Goal: Information Seeking & Learning: Learn about a topic

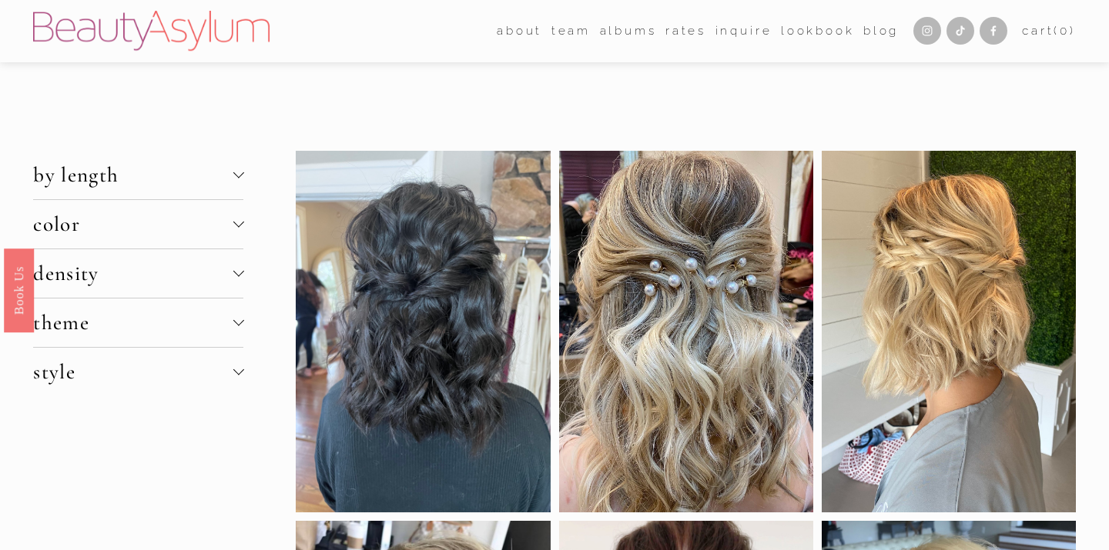
click at [0, 0] on link "[GEOGRAPHIC_DATA]" at bounding box center [0, 0] width 0 height 0
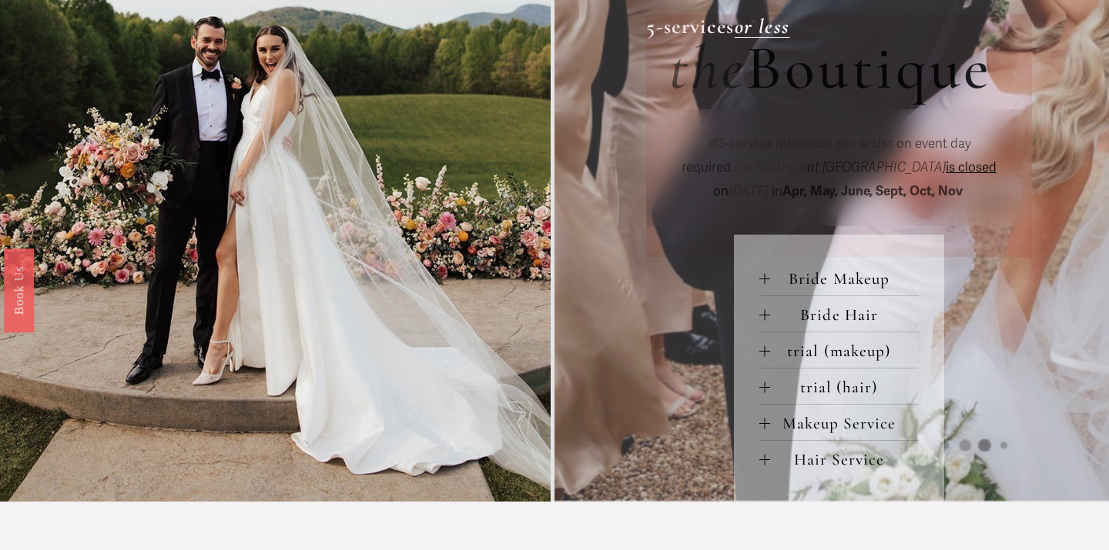
scroll to position [560, 0]
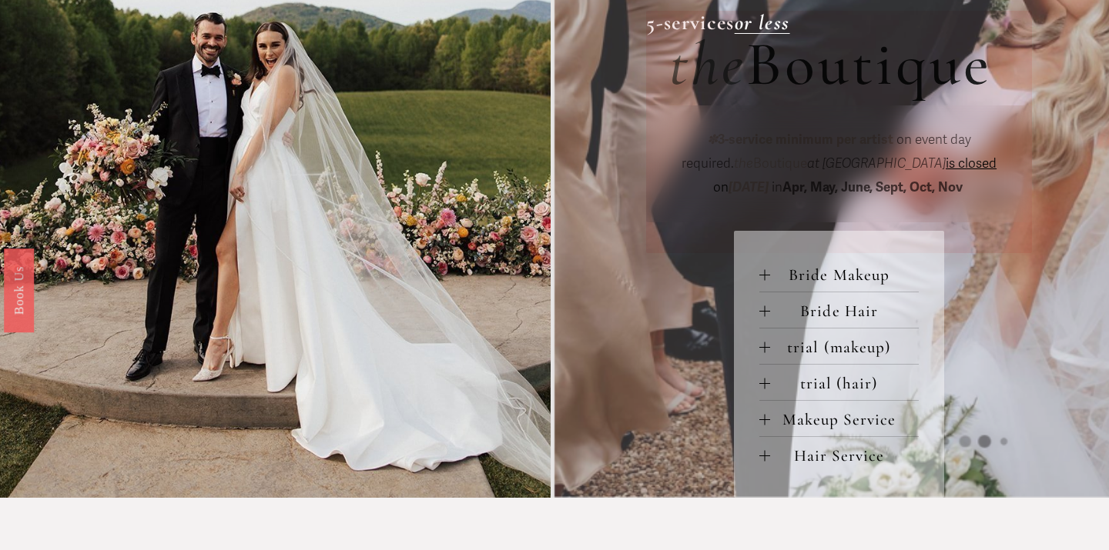
click at [828, 281] on span "Bride Makeup" at bounding box center [844, 275] width 149 height 19
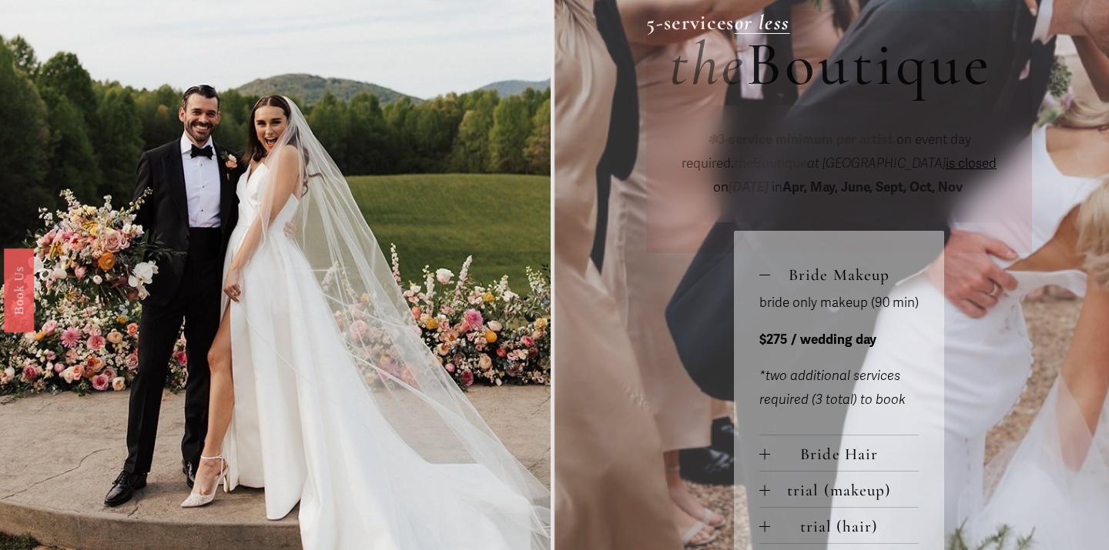
click at [659, 287] on div "Large Party R ates 6-services or more group pricing for VIEW PRICING ✽ 3-servic…" at bounding box center [554, 79] width 1109 height 1124
click at [827, 455] on span "Bride Hair" at bounding box center [844, 454] width 149 height 19
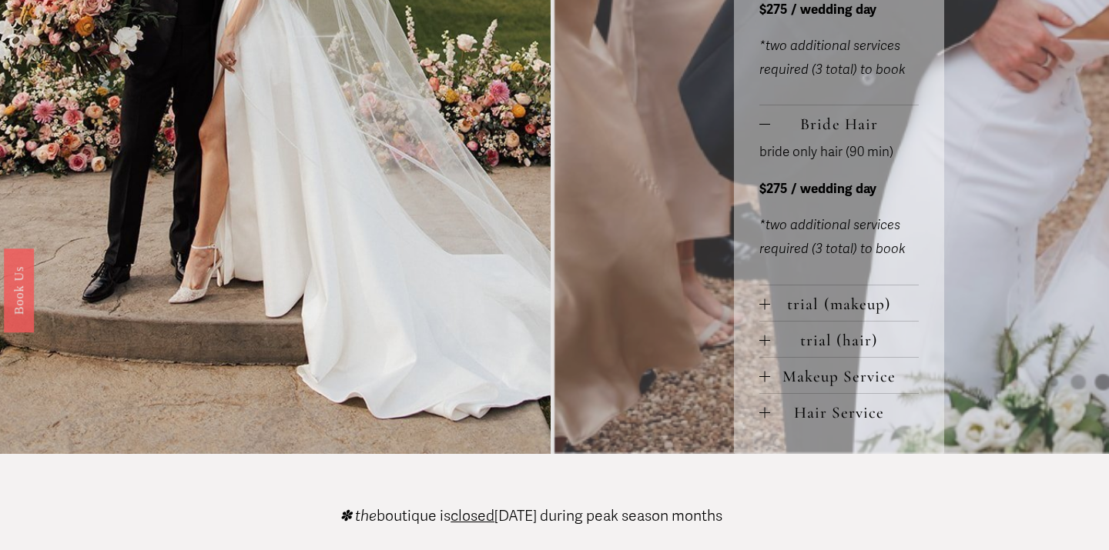
scroll to position [903, 0]
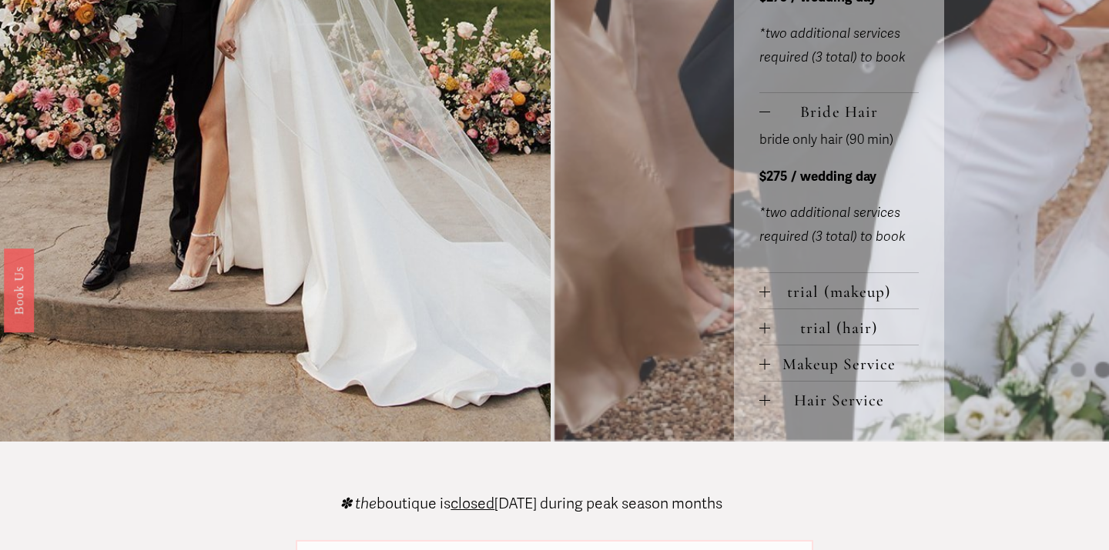
click at [843, 302] on span "trial (makeup)" at bounding box center [844, 292] width 149 height 19
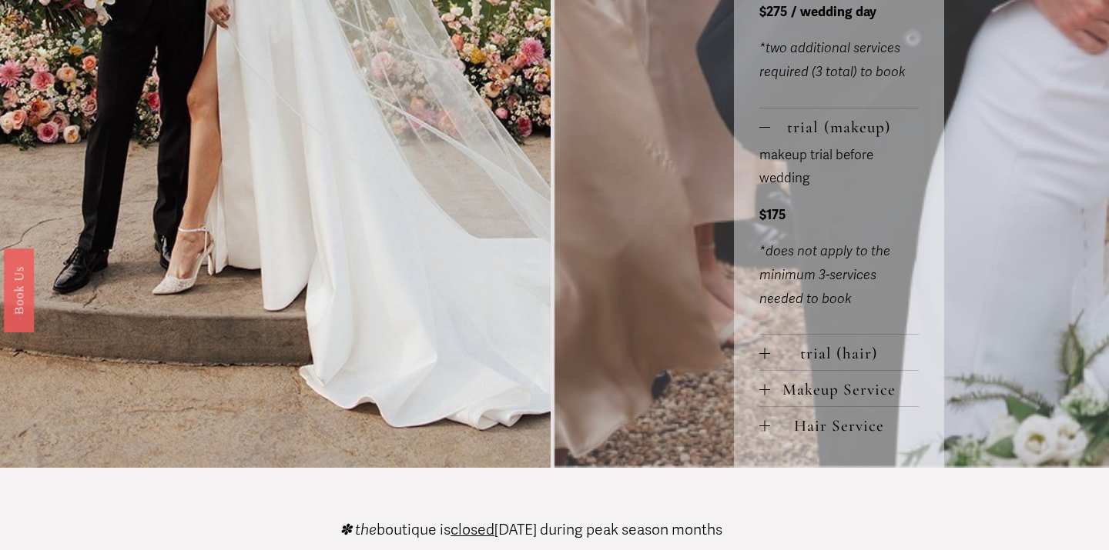
scroll to position [1068, 0]
click at [816, 362] on span "trial (hair)" at bounding box center [844, 352] width 149 height 19
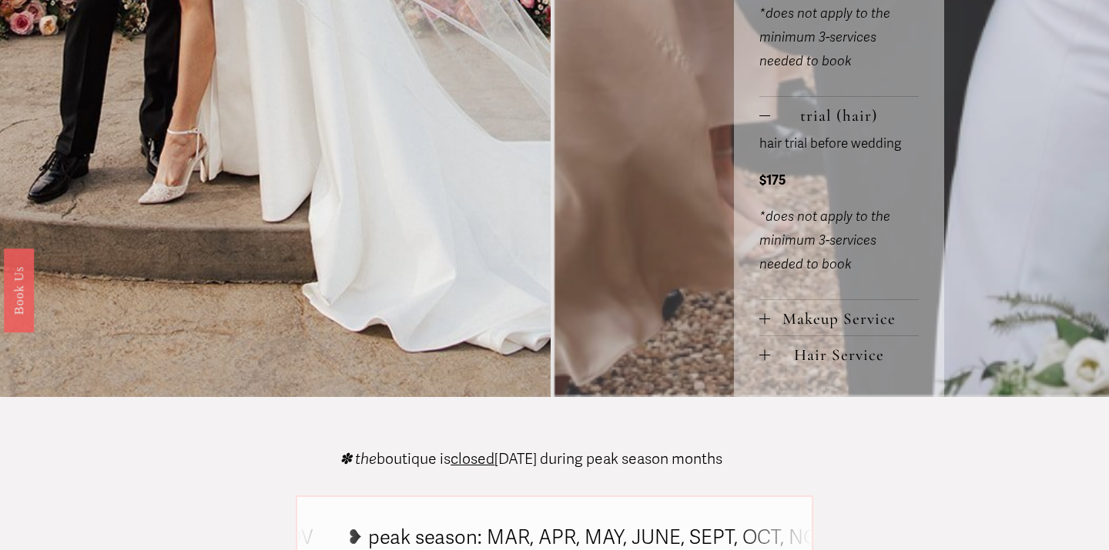
scroll to position [1310, 0]
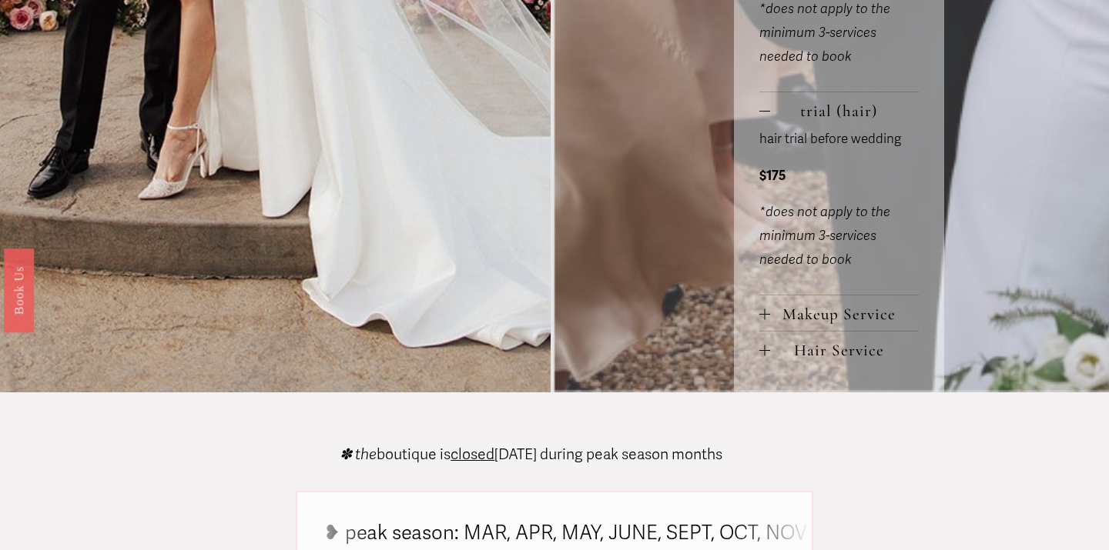
click at [828, 323] on span "Makeup Service" at bounding box center [844, 314] width 149 height 19
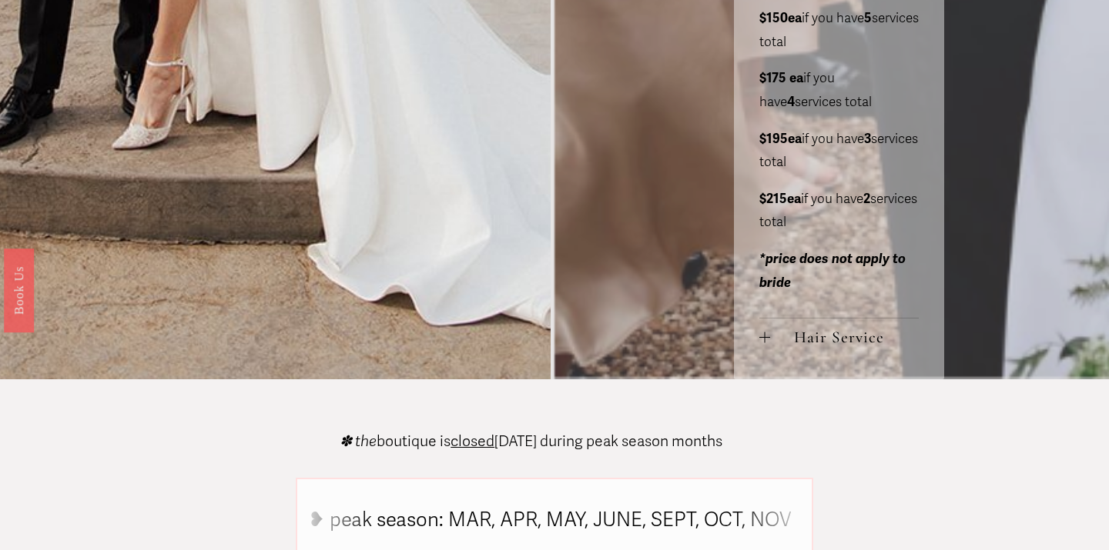
scroll to position [1635, 0]
click at [803, 346] on span "Hair Service" at bounding box center [844, 336] width 149 height 19
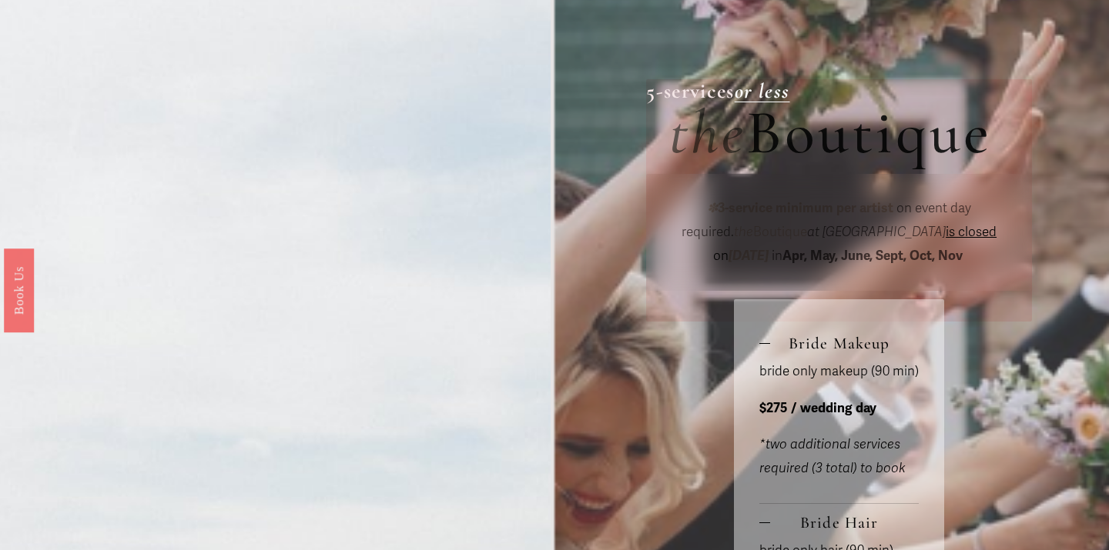
scroll to position [493, 0]
click at [790, 97] on em "or less" at bounding box center [761, 89] width 55 height 25
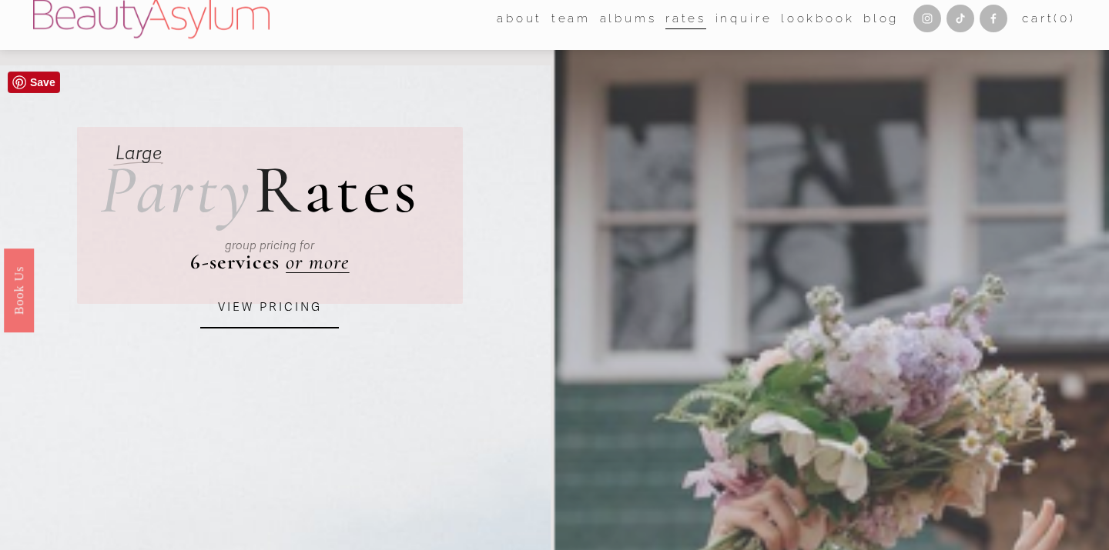
scroll to position [0, 0]
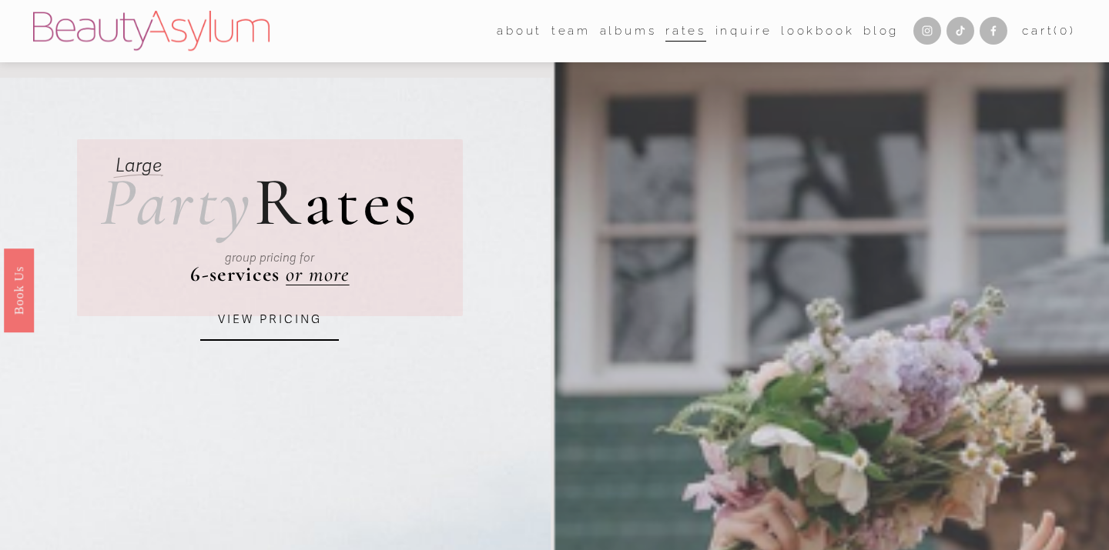
click at [0, 0] on link "[GEOGRAPHIC_DATA]" at bounding box center [0, 0] width 0 height 0
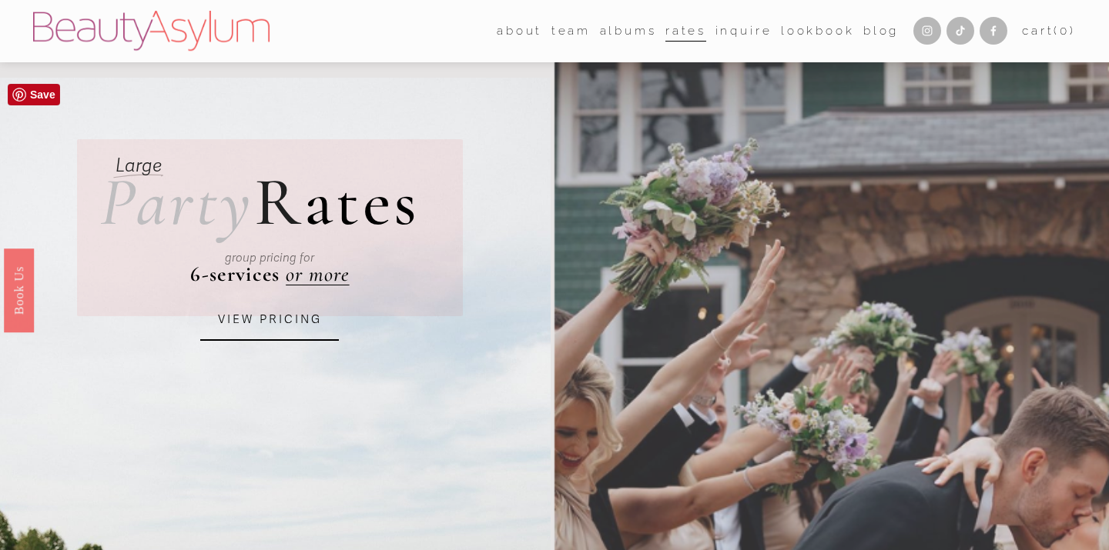
click at [269, 326] on link "VIEW PRICING" at bounding box center [269, 320] width 139 height 42
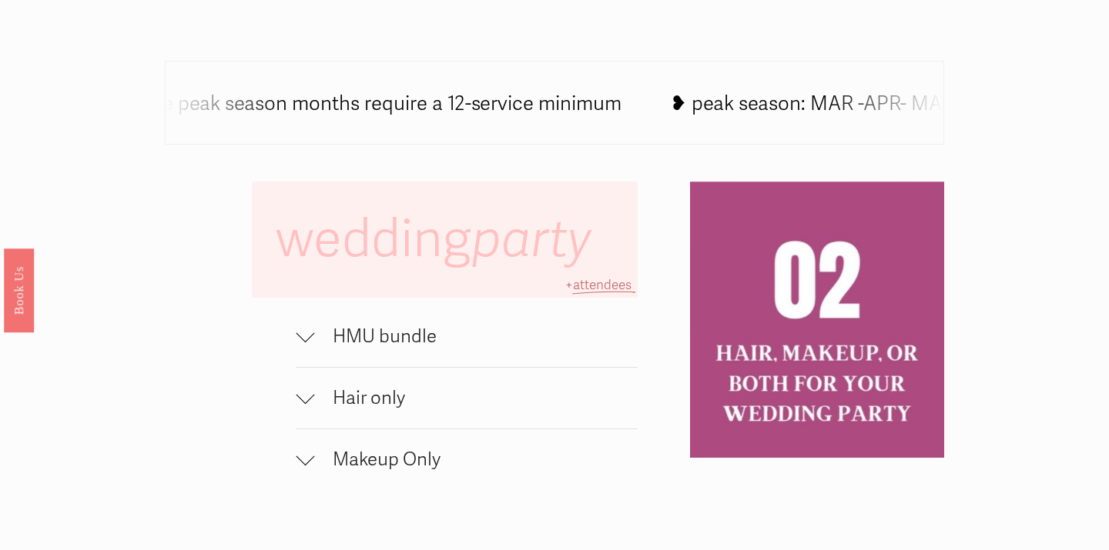
scroll to position [857, 0]
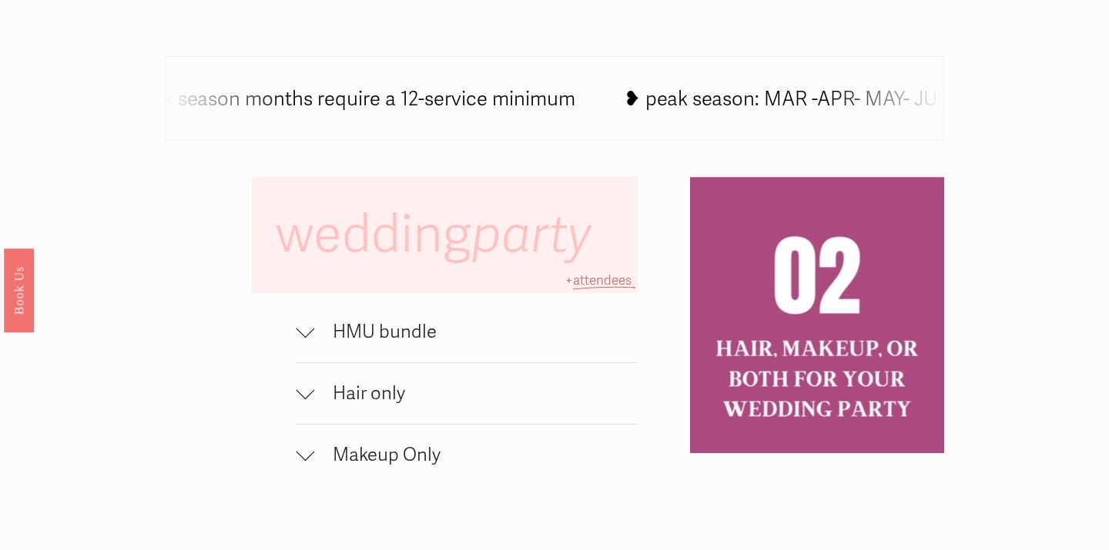
click at [306, 333] on div at bounding box center [305, 328] width 18 height 18
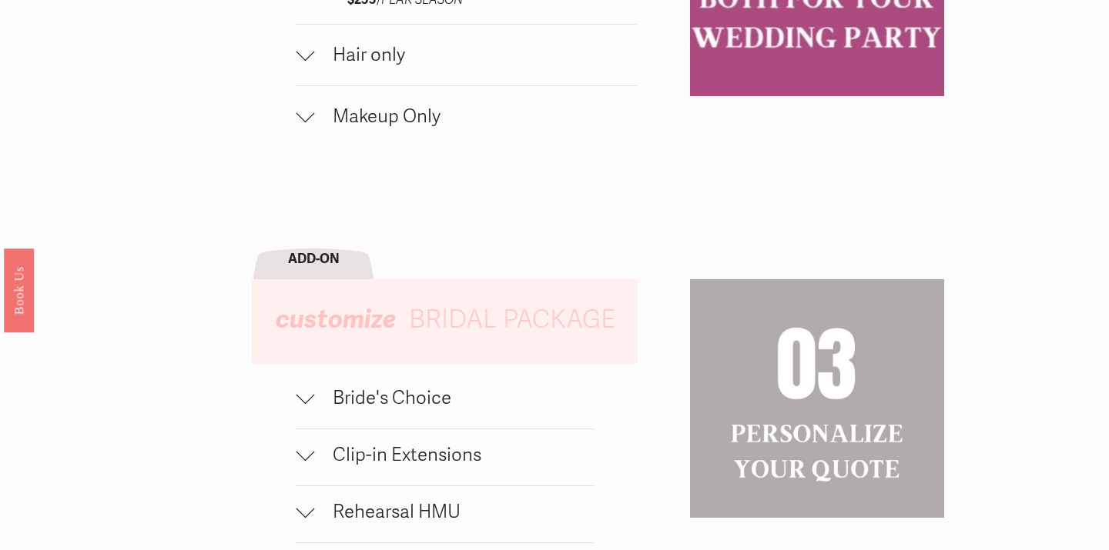
scroll to position [1333, 0]
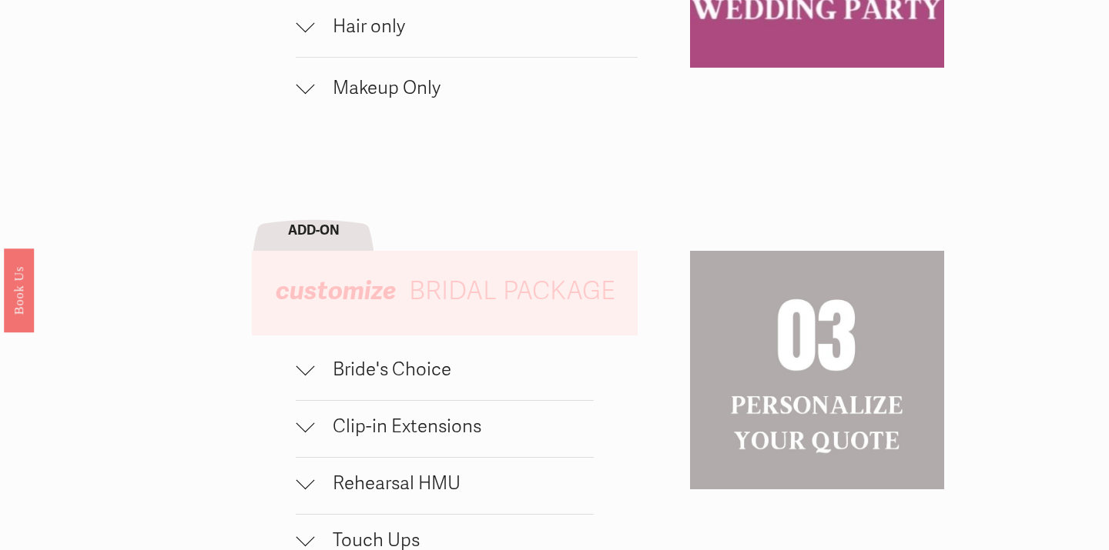
click at [309, 376] on div at bounding box center [305, 369] width 18 height 18
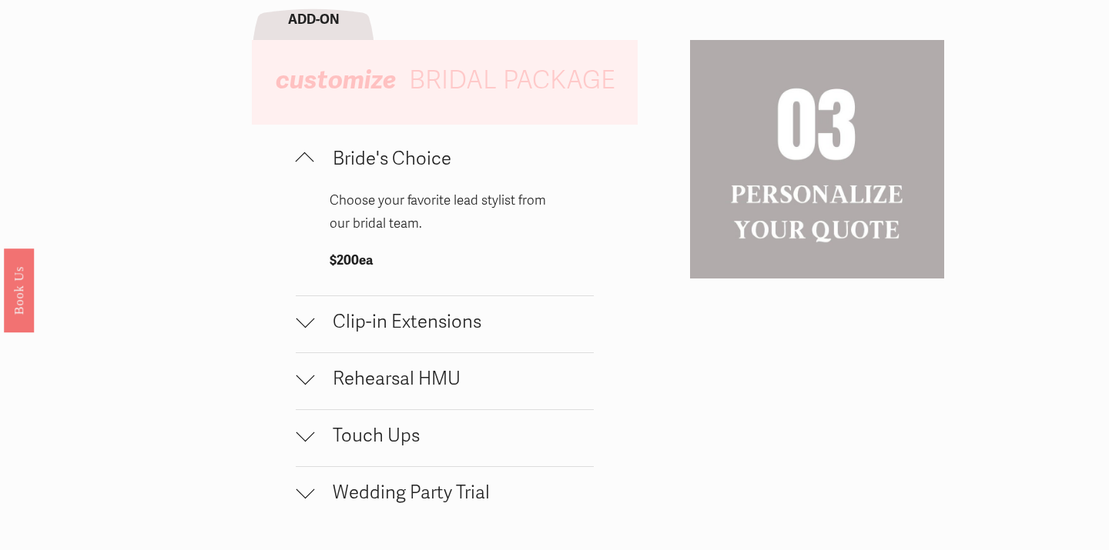
scroll to position [1548, 0]
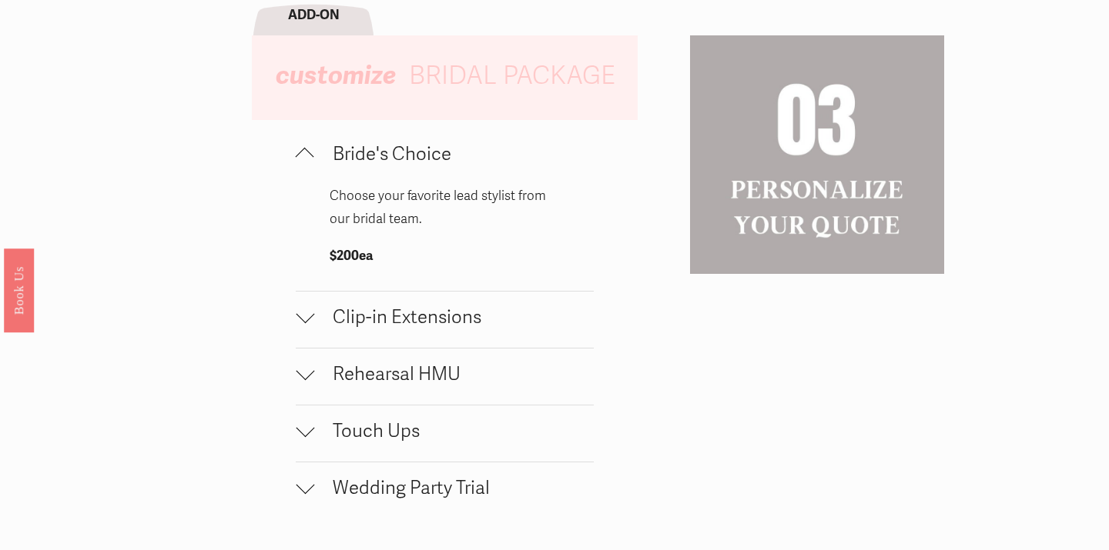
click at [304, 320] on div at bounding box center [305, 315] width 18 height 18
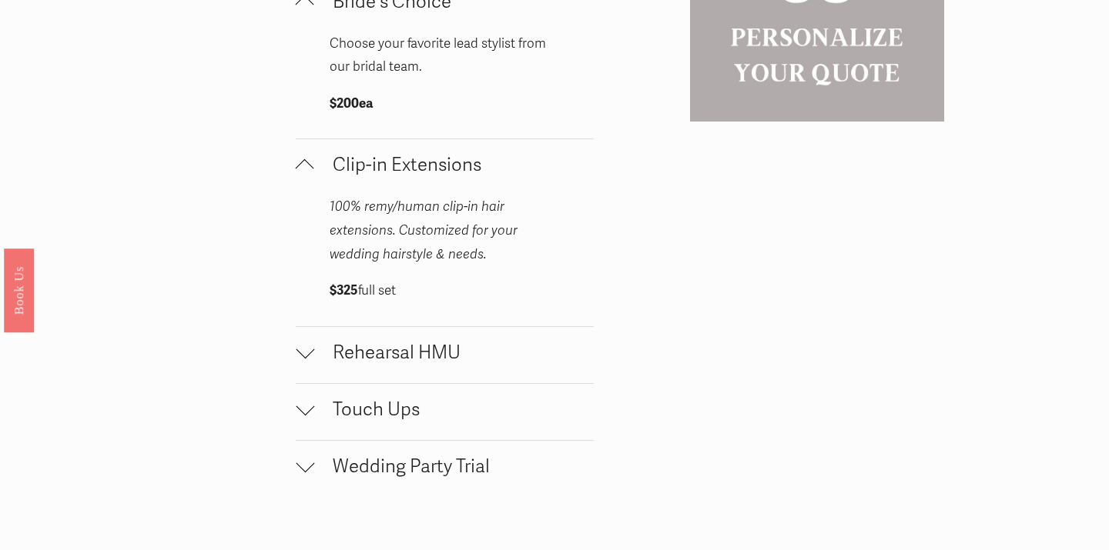
scroll to position [1703, 0]
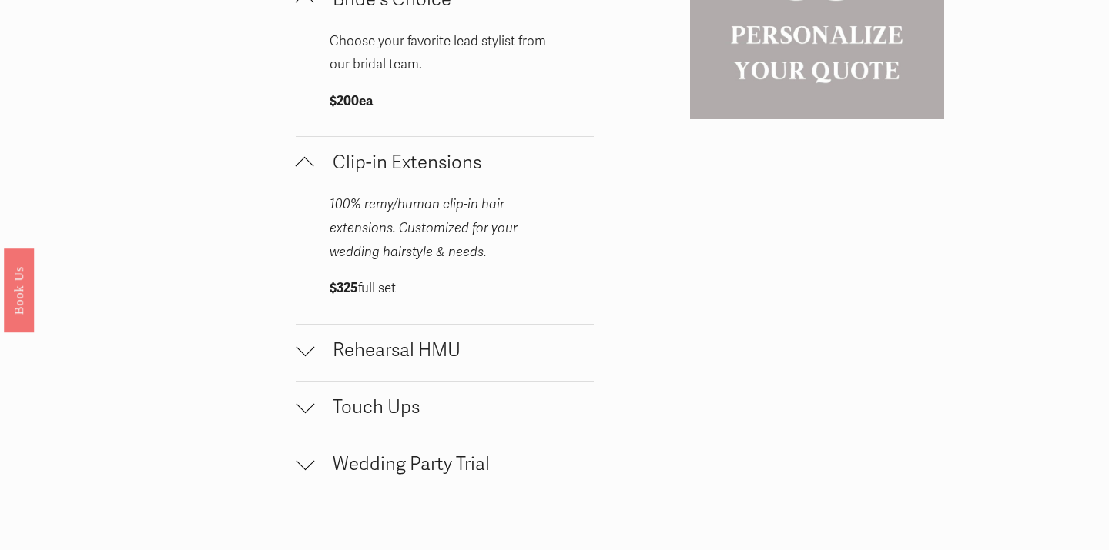
click at [307, 356] on div at bounding box center [305, 347] width 18 height 18
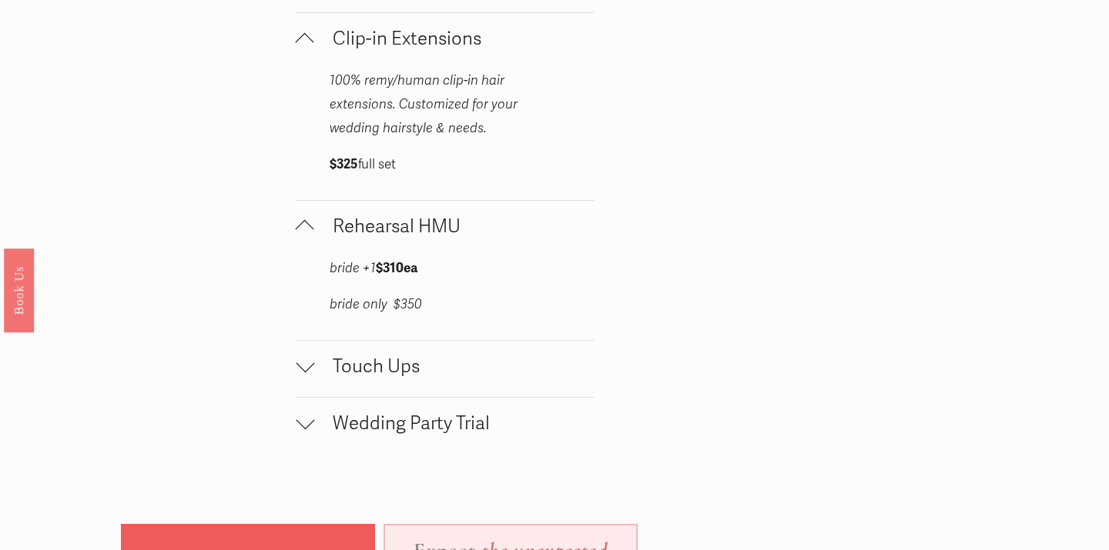
scroll to position [1828, 0]
click at [313, 375] on div at bounding box center [305, 366] width 18 height 18
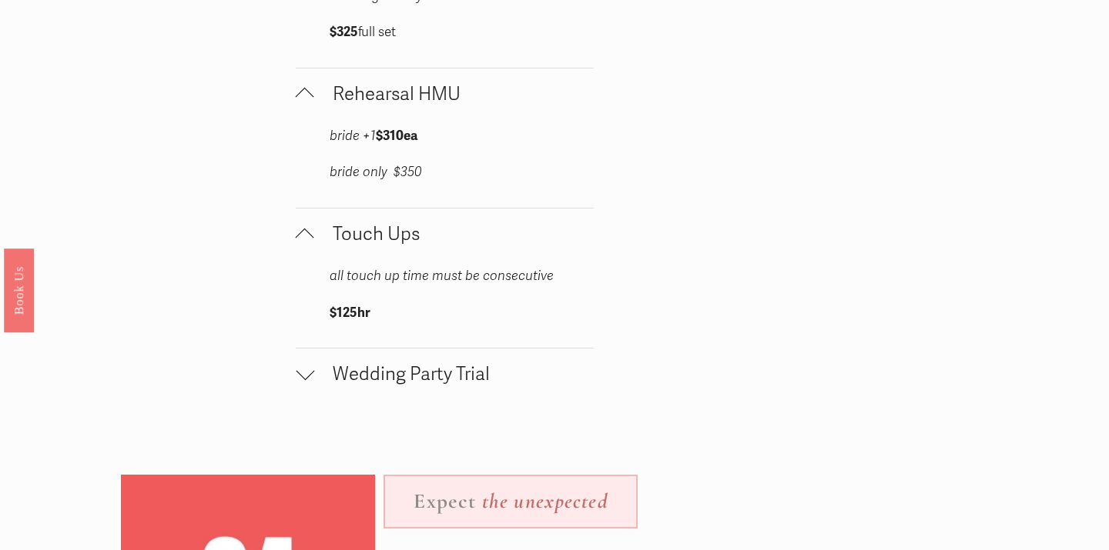
scroll to position [1977, 0]
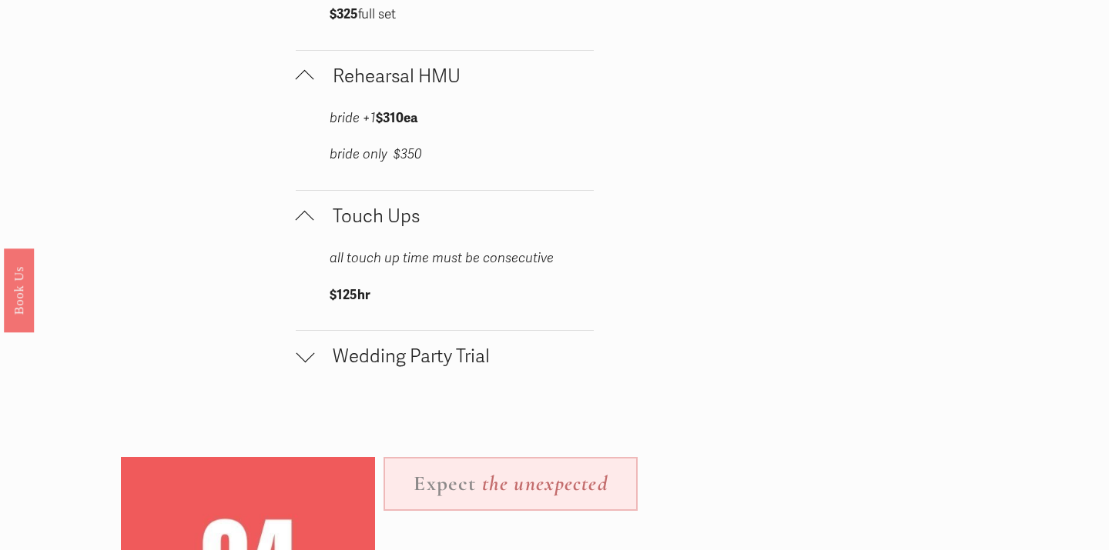
click at [308, 363] on div at bounding box center [305, 353] width 18 height 18
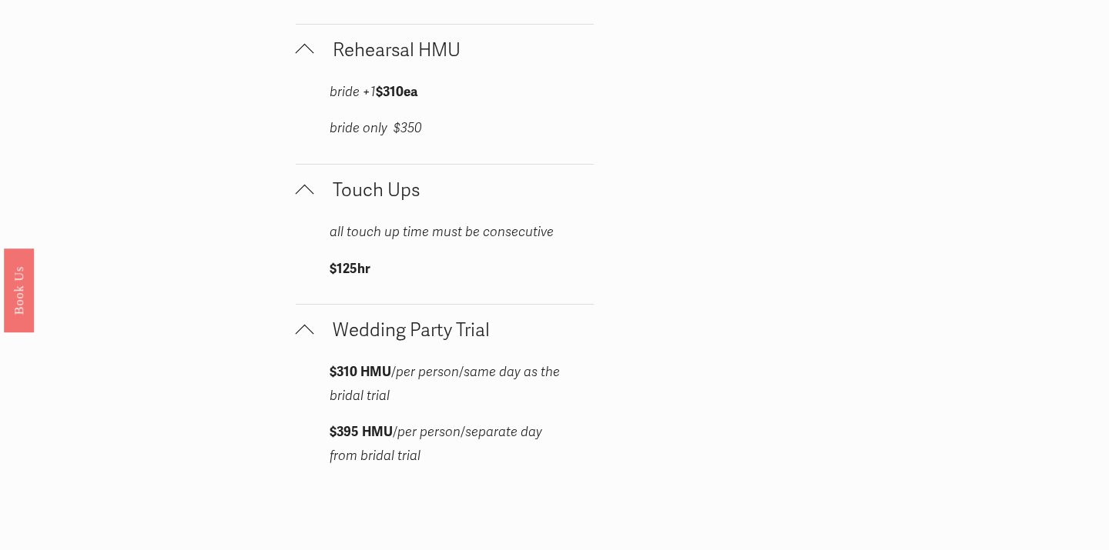
scroll to position [2008, 0]
